Goal: Transaction & Acquisition: Purchase product/service

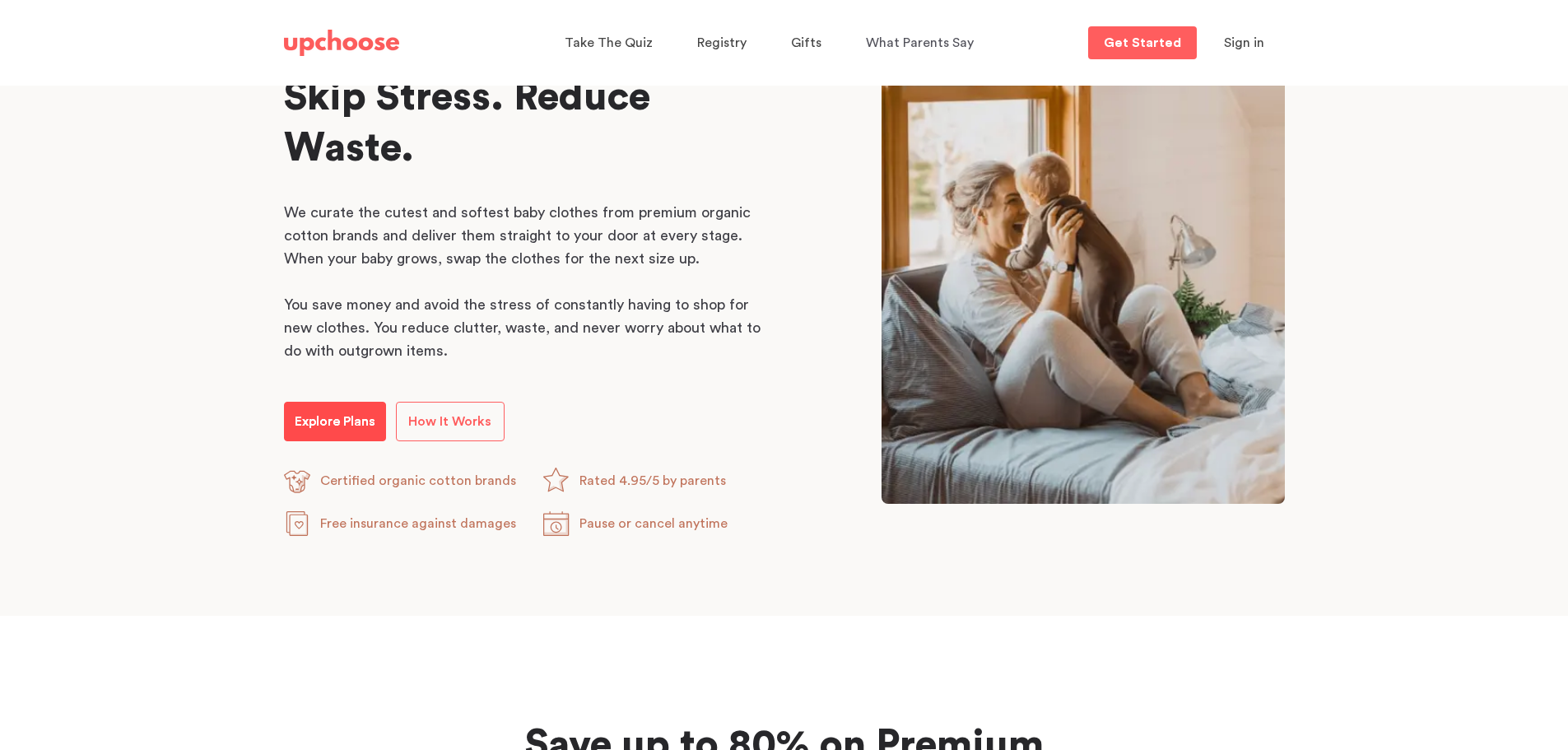
click at [332, 408] on link "Explore Plans" at bounding box center [335, 421] width 102 height 39
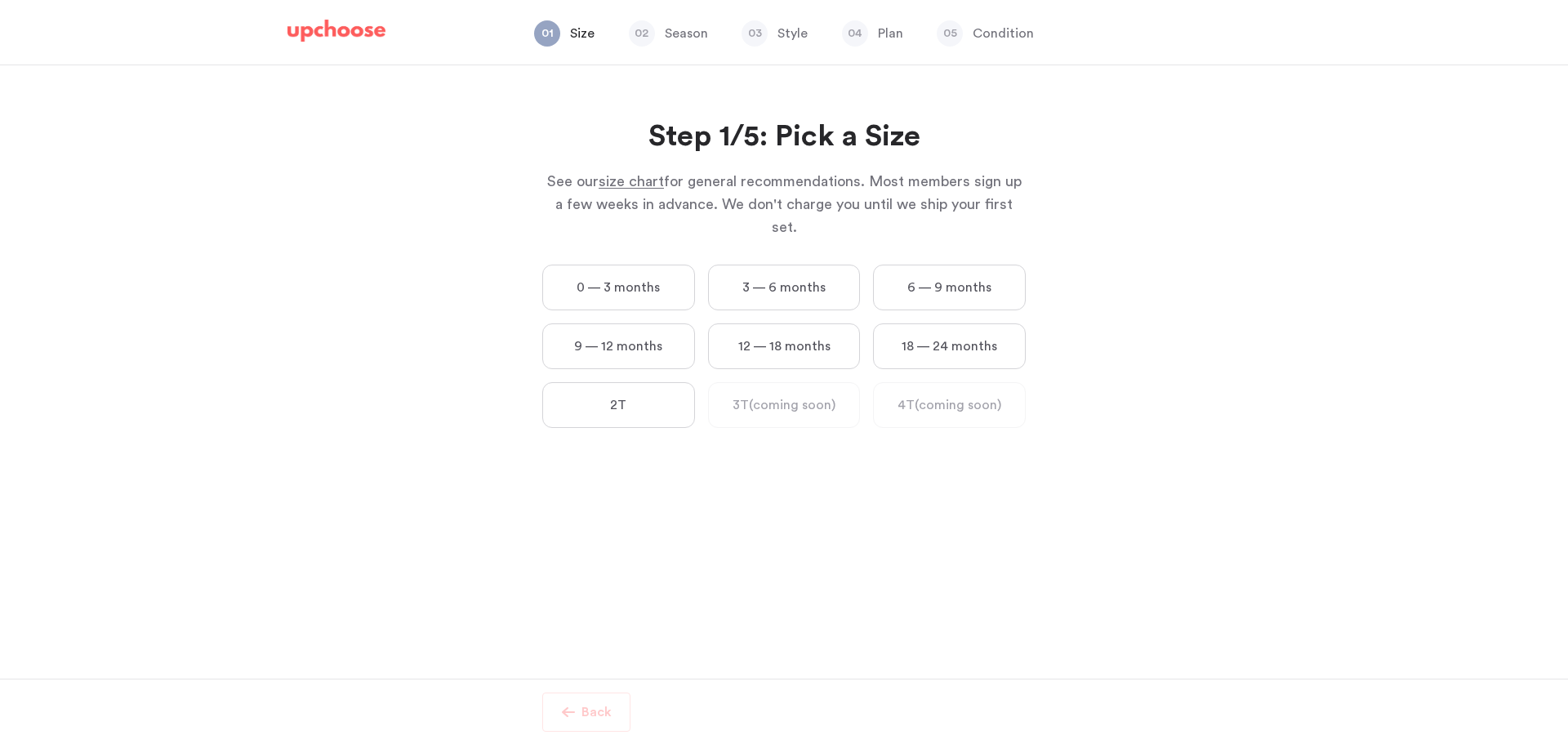
click at [655, 269] on label "0 — 3 months" at bounding box center [619, 287] width 153 height 46
click at [0, 0] on months "0 — 3 months" at bounding box center [0, 0] width 0 height 0
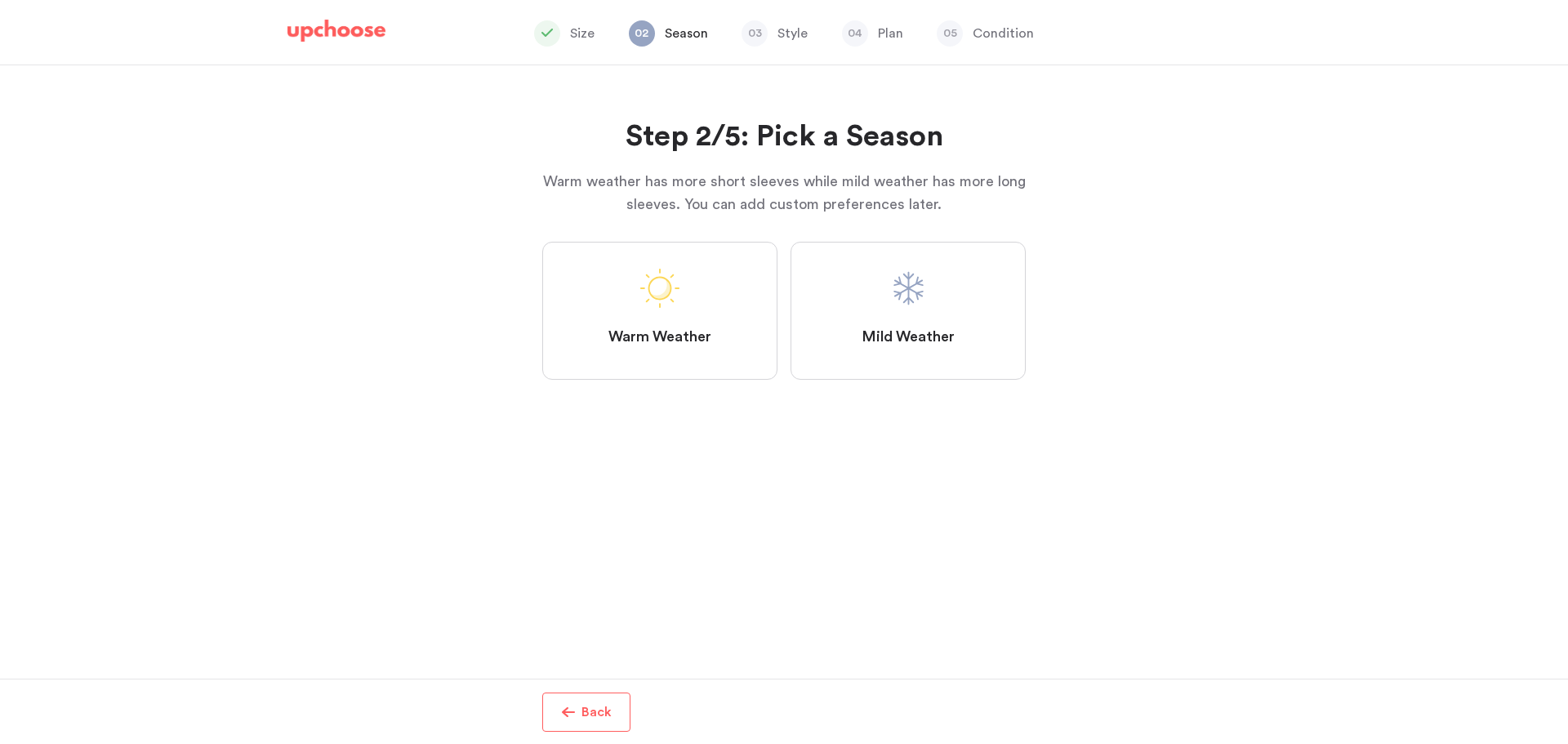
click at [609, 711] on p "Back" at bounding box center [596, 712] width 30 height 20
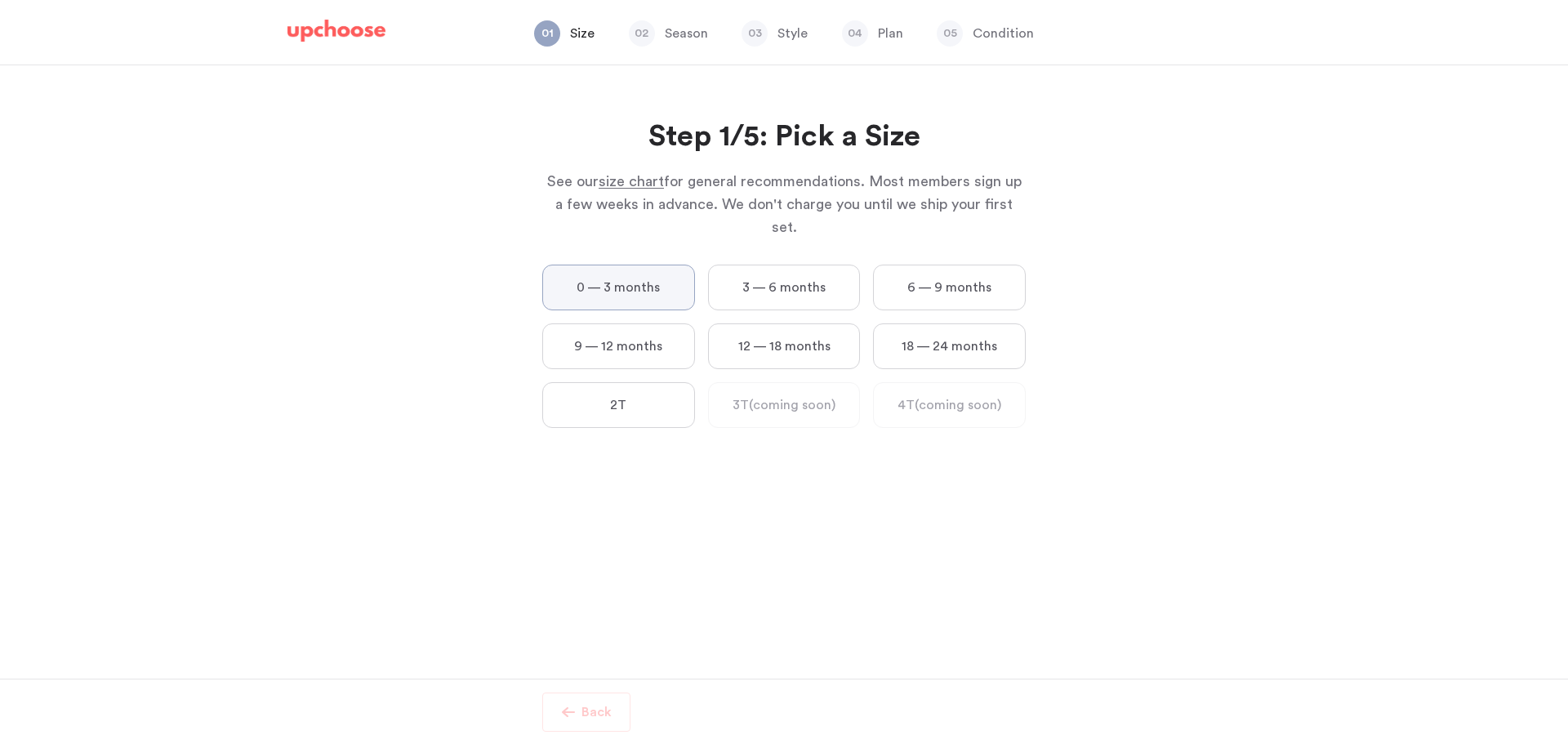
click at [622, 276] on label "0 — 3 months" at bounding box center [619, 287] width 153 height 46
click at [0, 0] on months "0 — 3 months" at bounding box center [0, 0] width 0 height 0
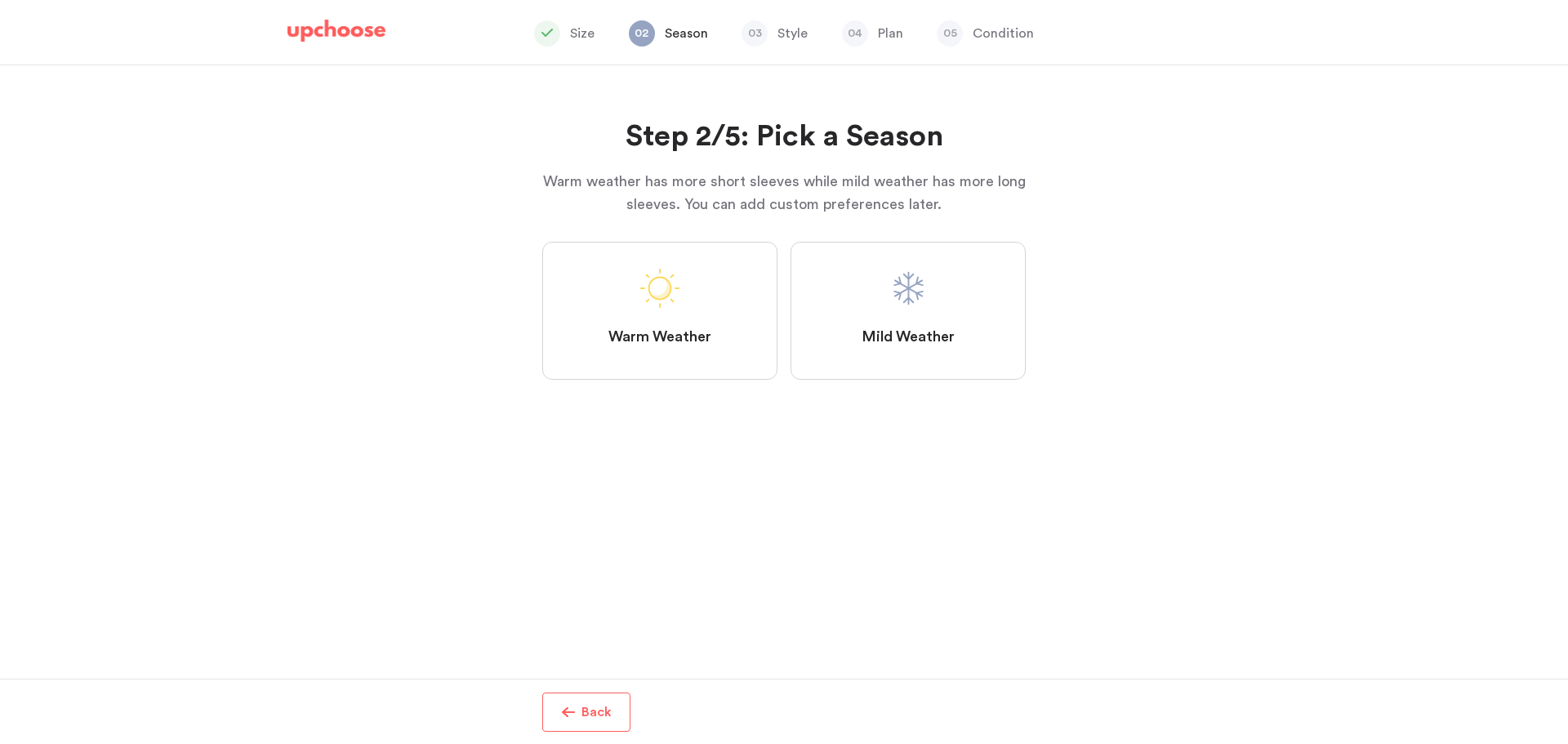
click at [828, 318] on label "Mild Weather" at bounding box center [907, 310] width 236 height 138
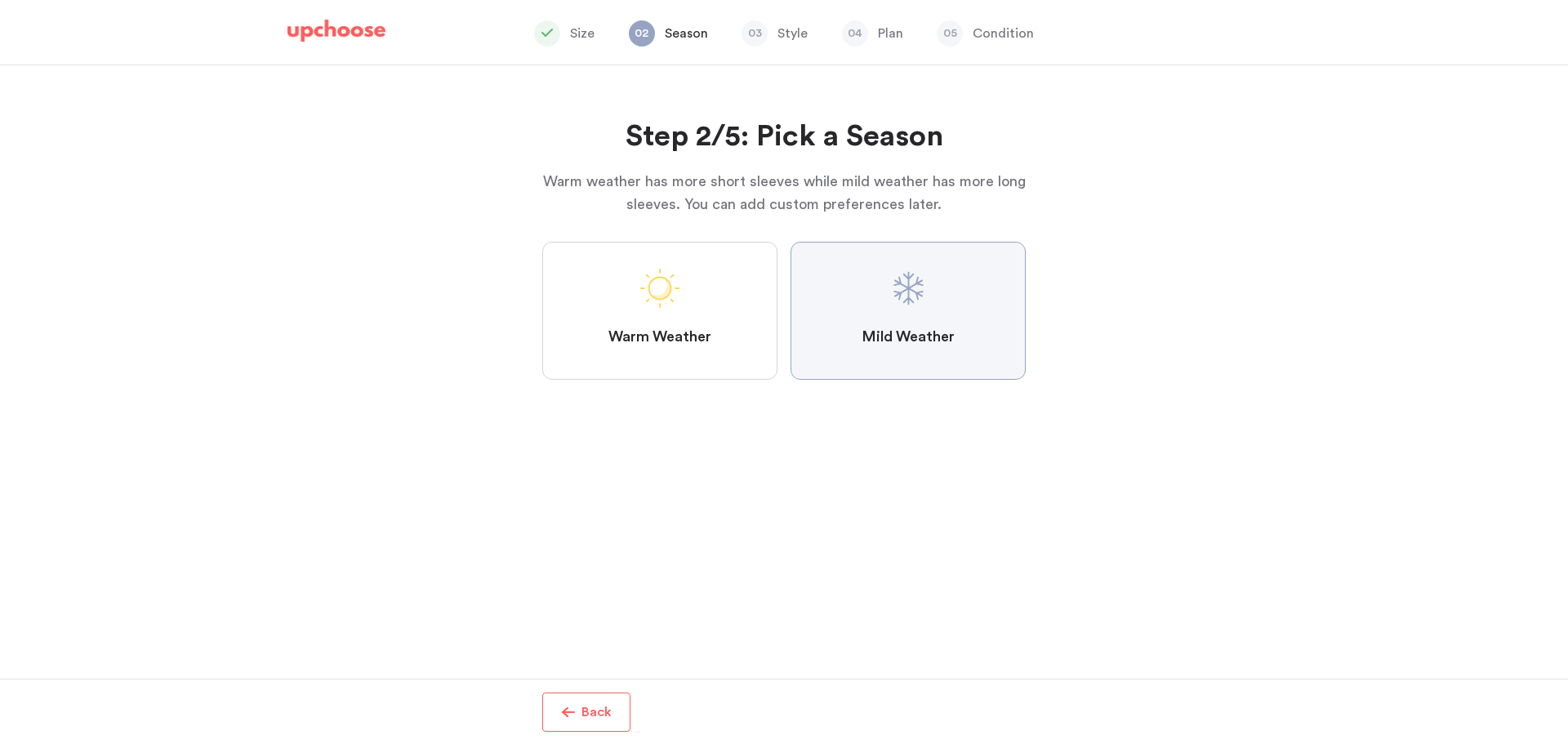
click at [0, 0] on Weather "Mild Weather" at bounding box center [0, 0] width 0 height 0
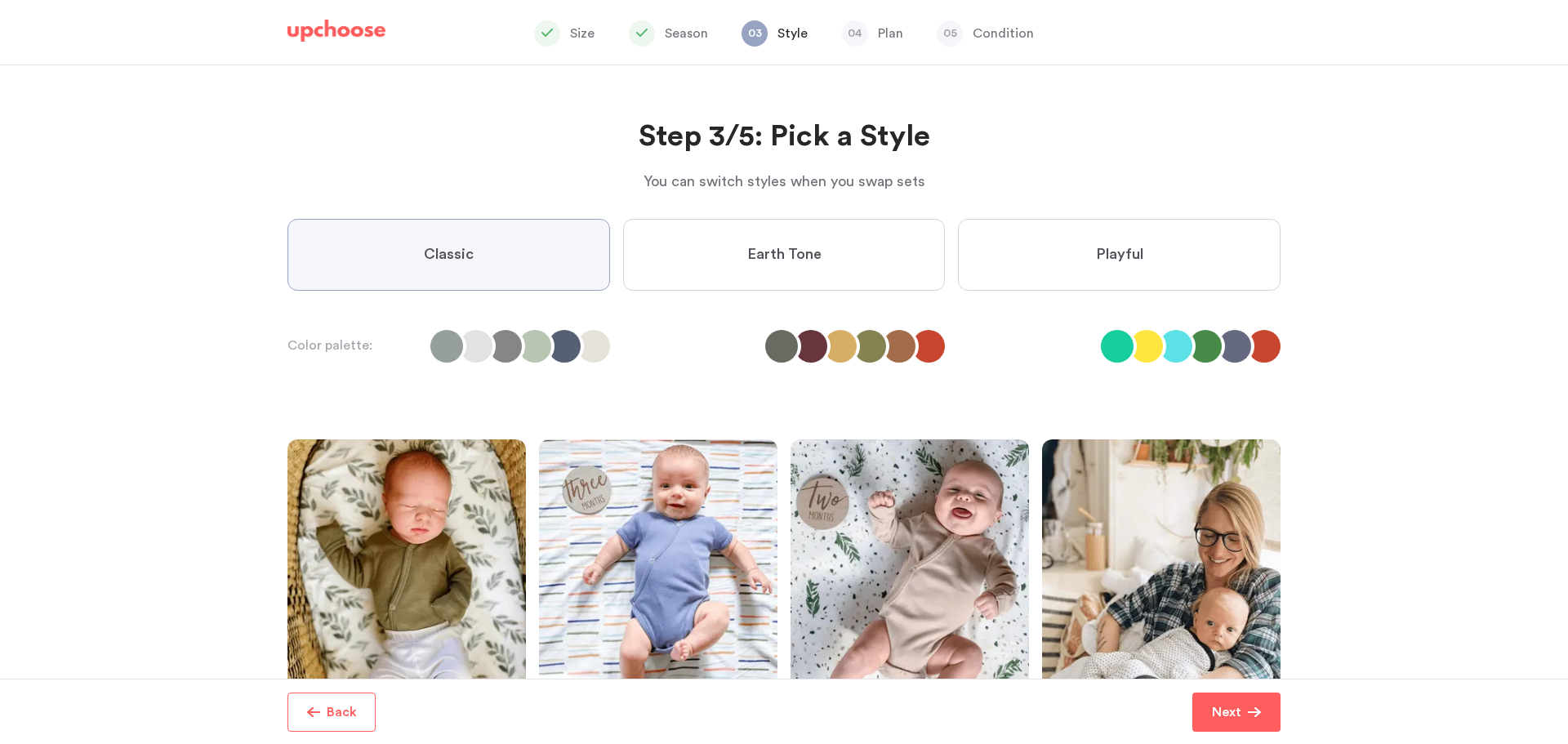
click at [745, 269] on label "Earth Tone" at bounding box center [784, 255] width 322 height 72
click at [0, 0] on Tone "Earth Tone" at bounding box center [0, 0] width 0 height 0
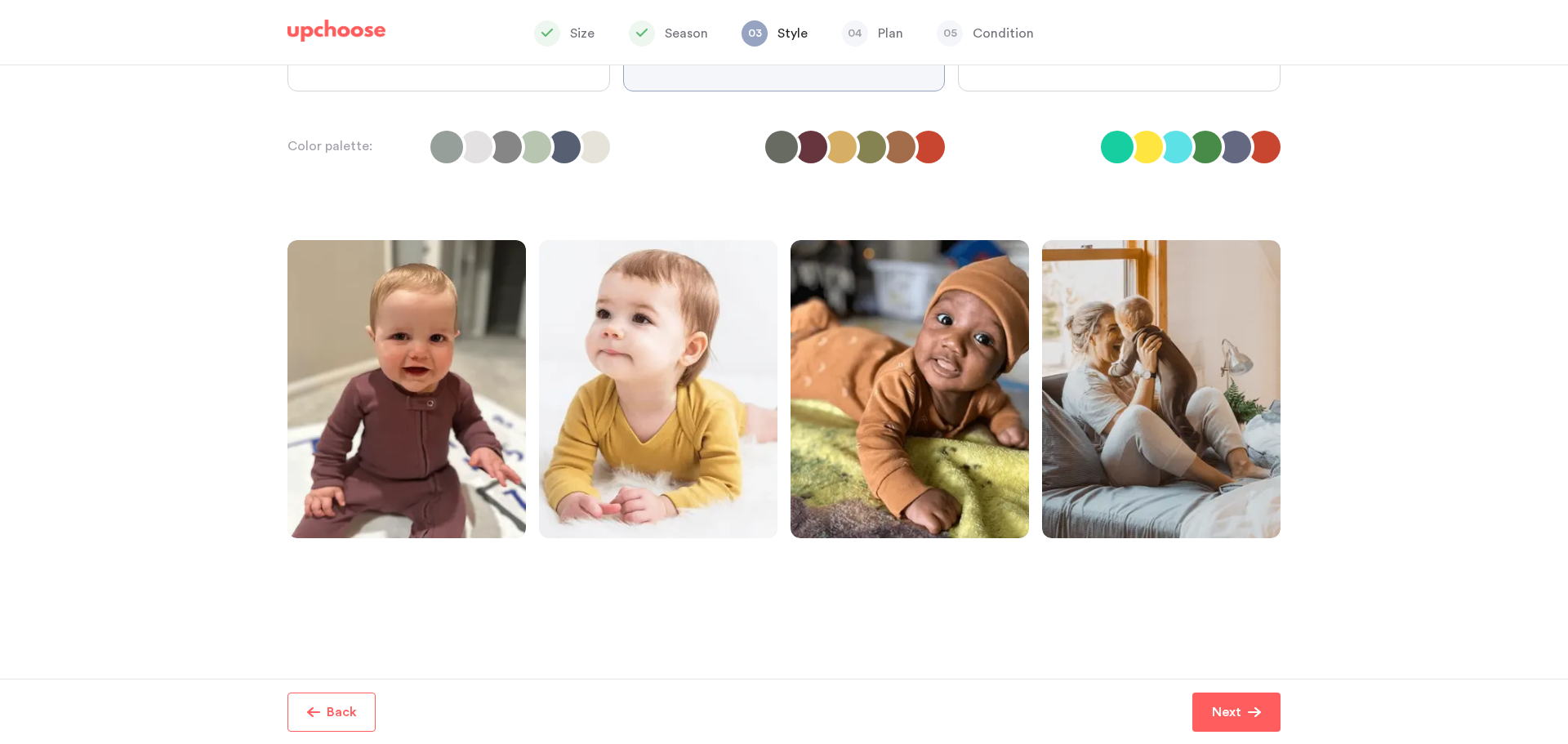
scroll to position [63, 0]
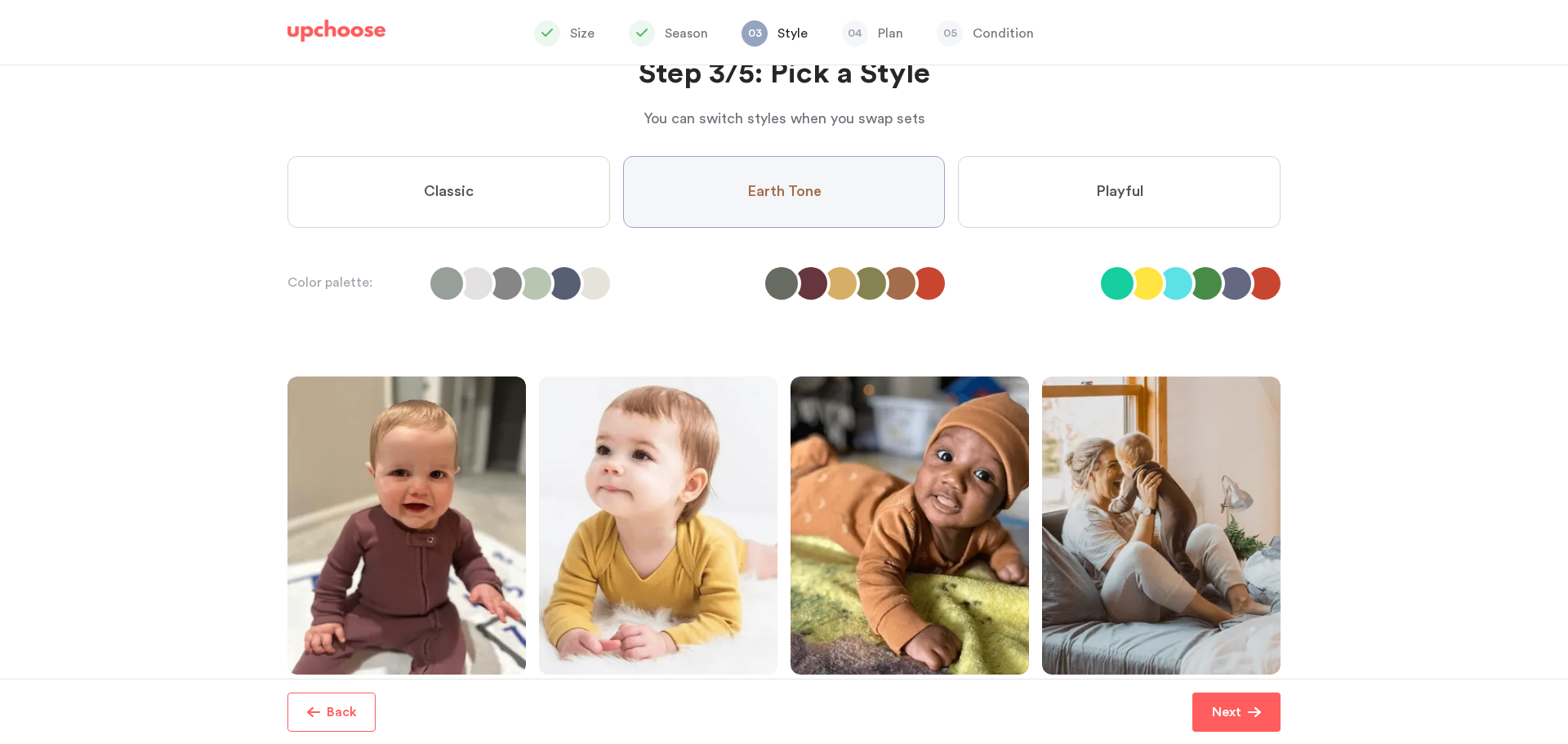
click at [1017, 188] on label "Playful" at bounding box center [1119, 191] width 322 height 72
click at [0, 0] on input "Playful" at bounding box center [0, 0] width 0 height 0
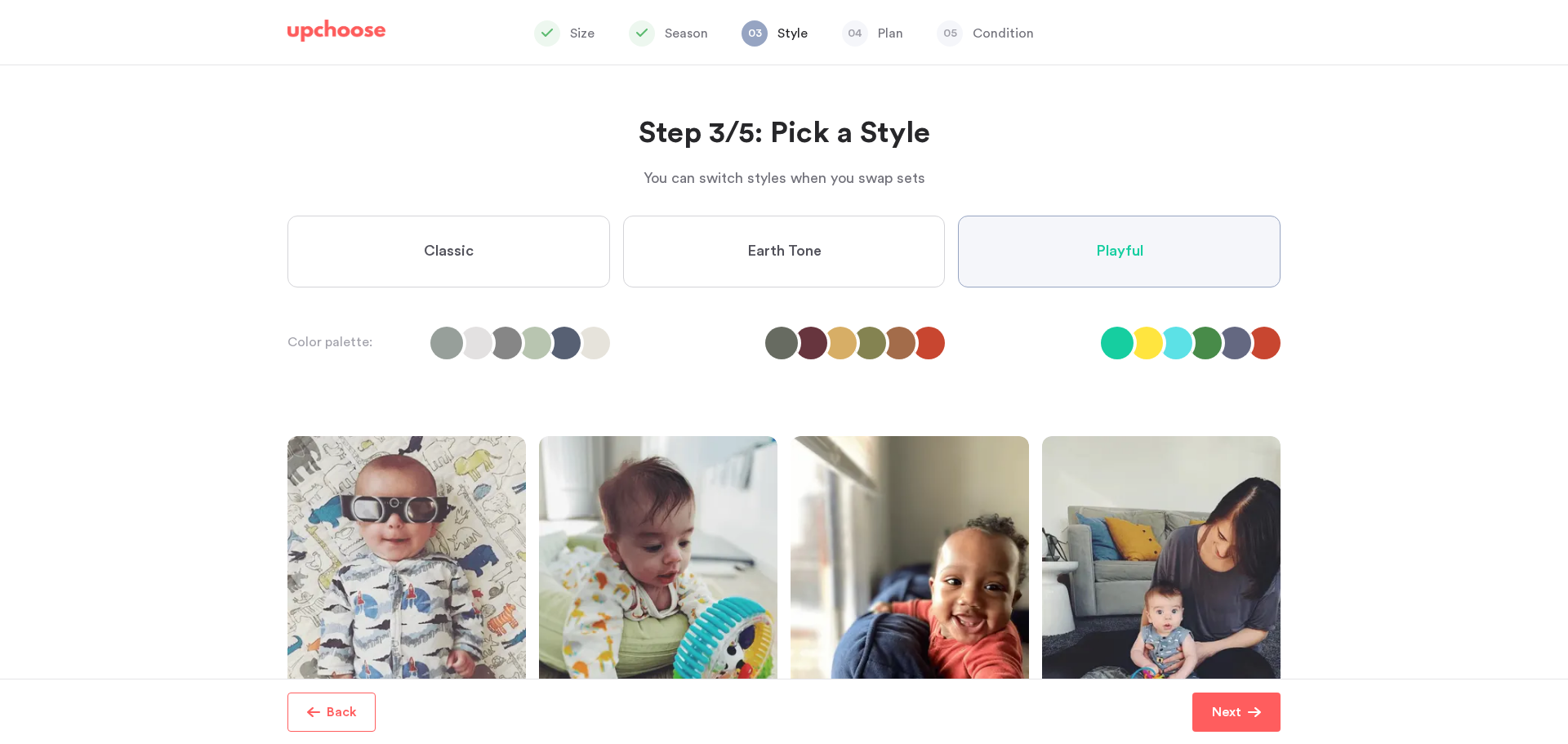
scroll to position [0, 0]
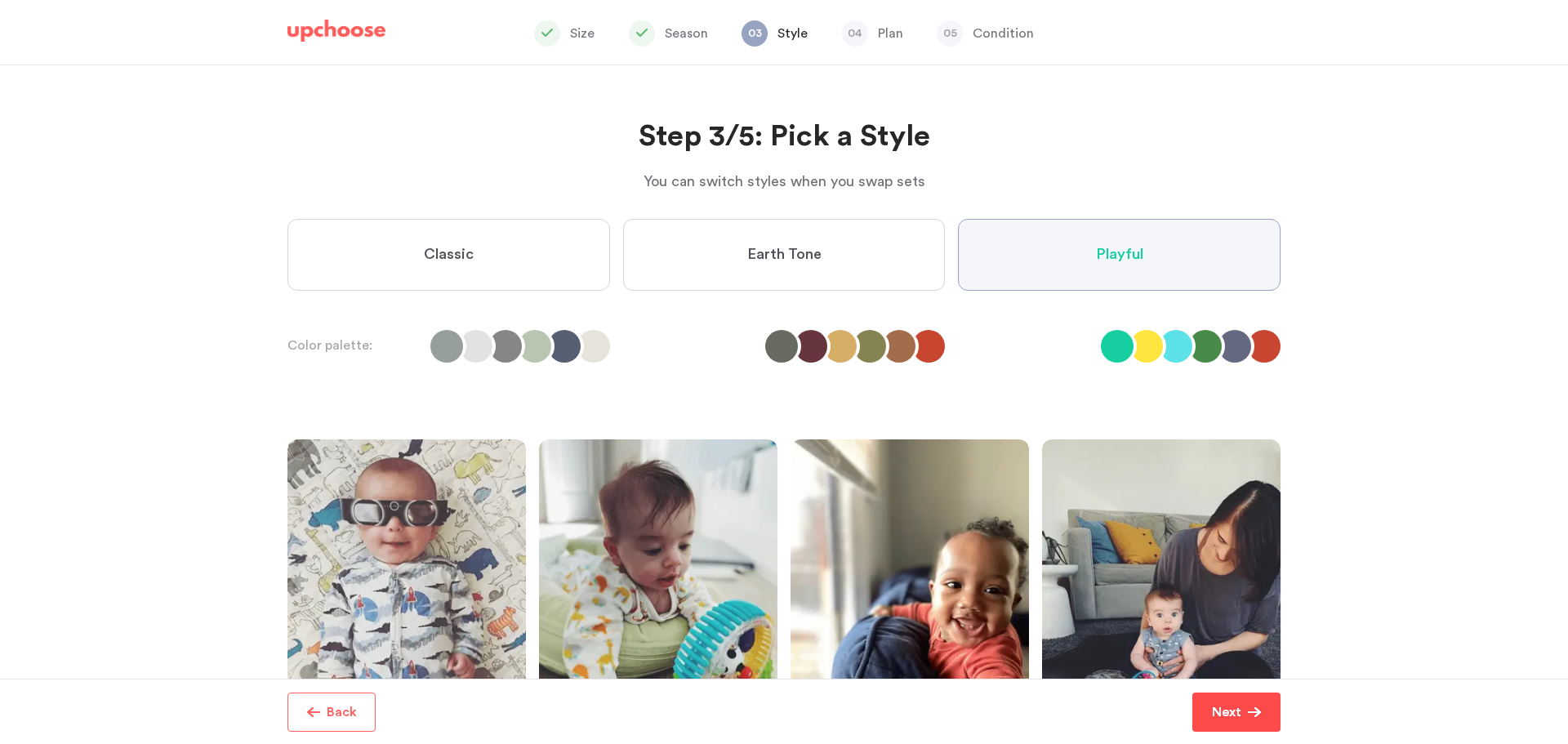
click at [1244, 718] on span "Next" at bounding box center [1229, 712] width 36 height 20
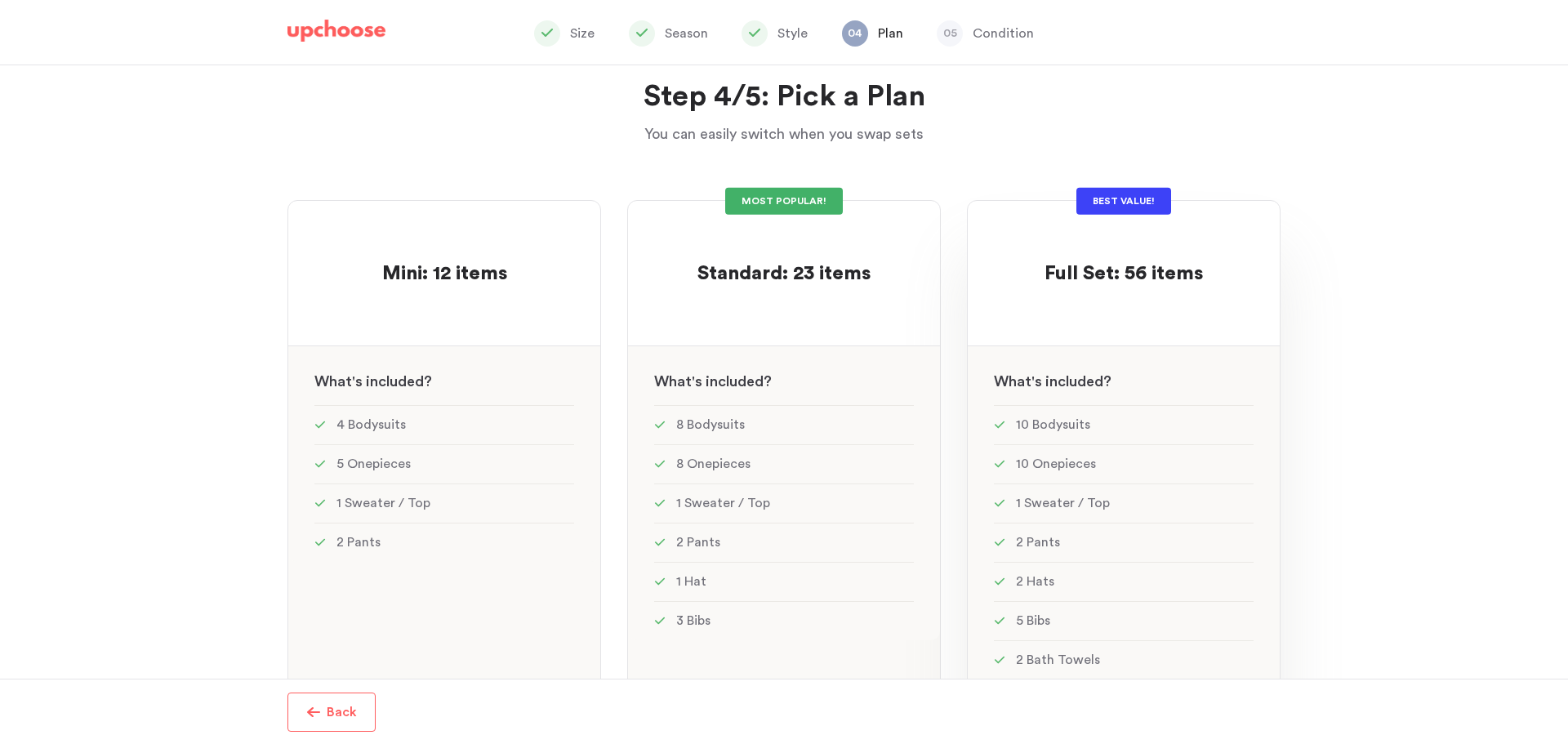
scroll to position [313, 0]
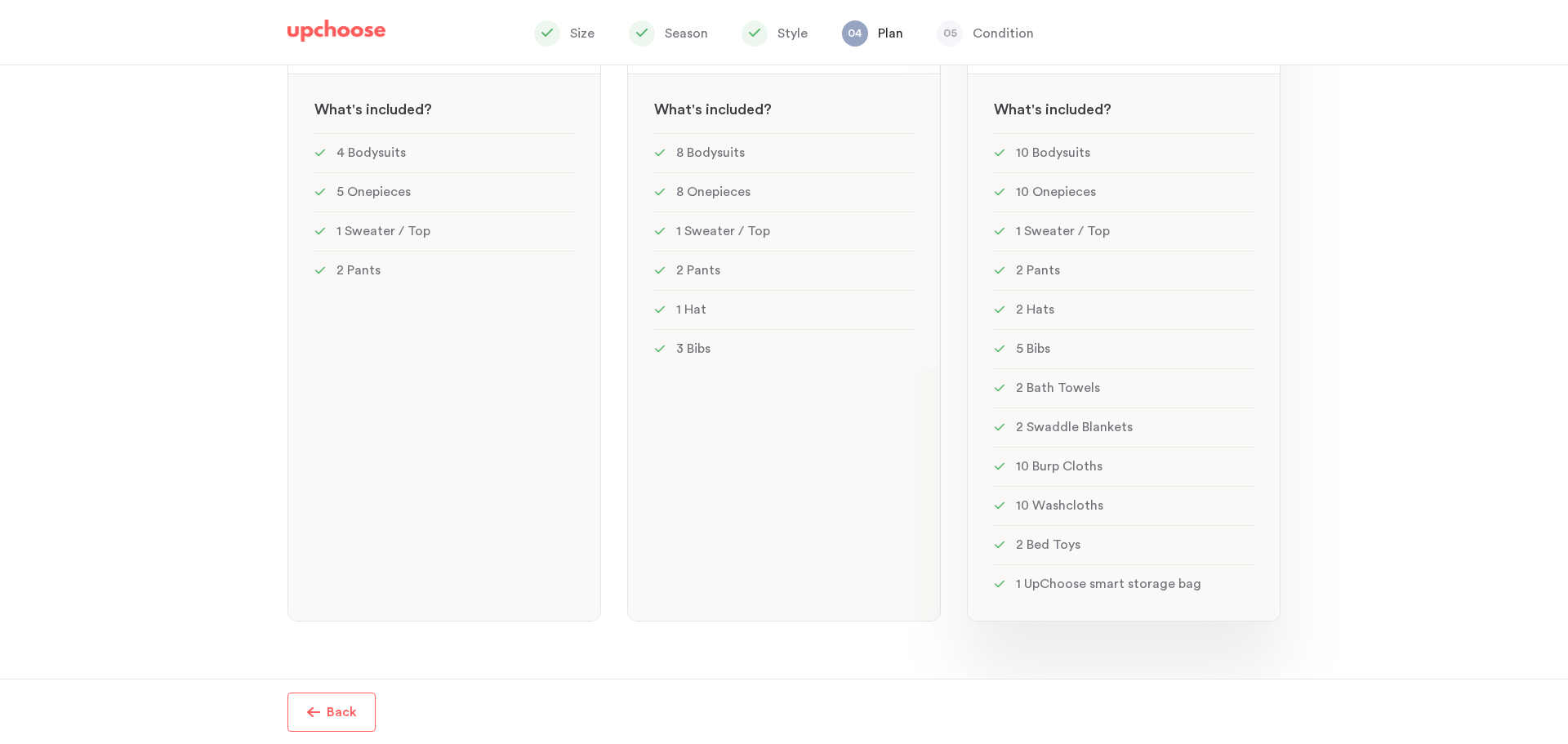
click at [1179, 335] on li "5 Bibs" at bounding box center [1123, 349] width 260 height 39
